Goal: Task Accomplishment & Management: Manage account settings

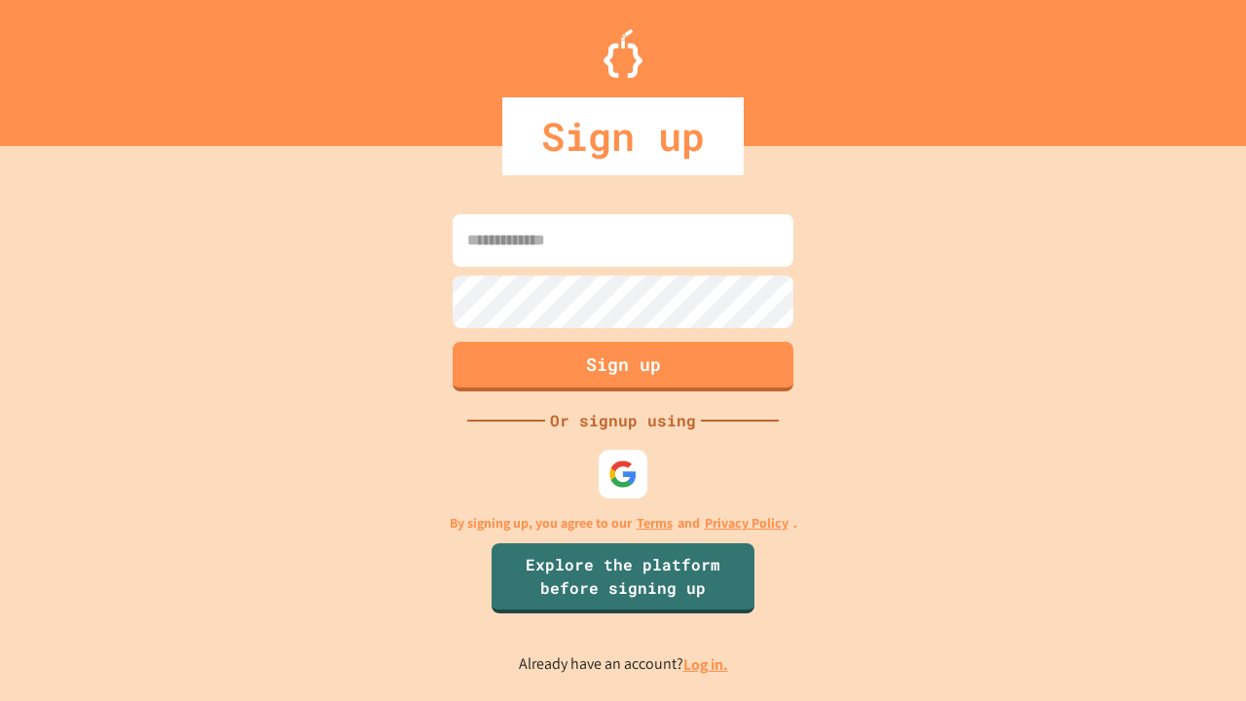
click at [706, 664] on link "Log in." at bounding box center [705, 664] width 45 height 20
